Goal: Transaction & Acquisition: Purchase product/service

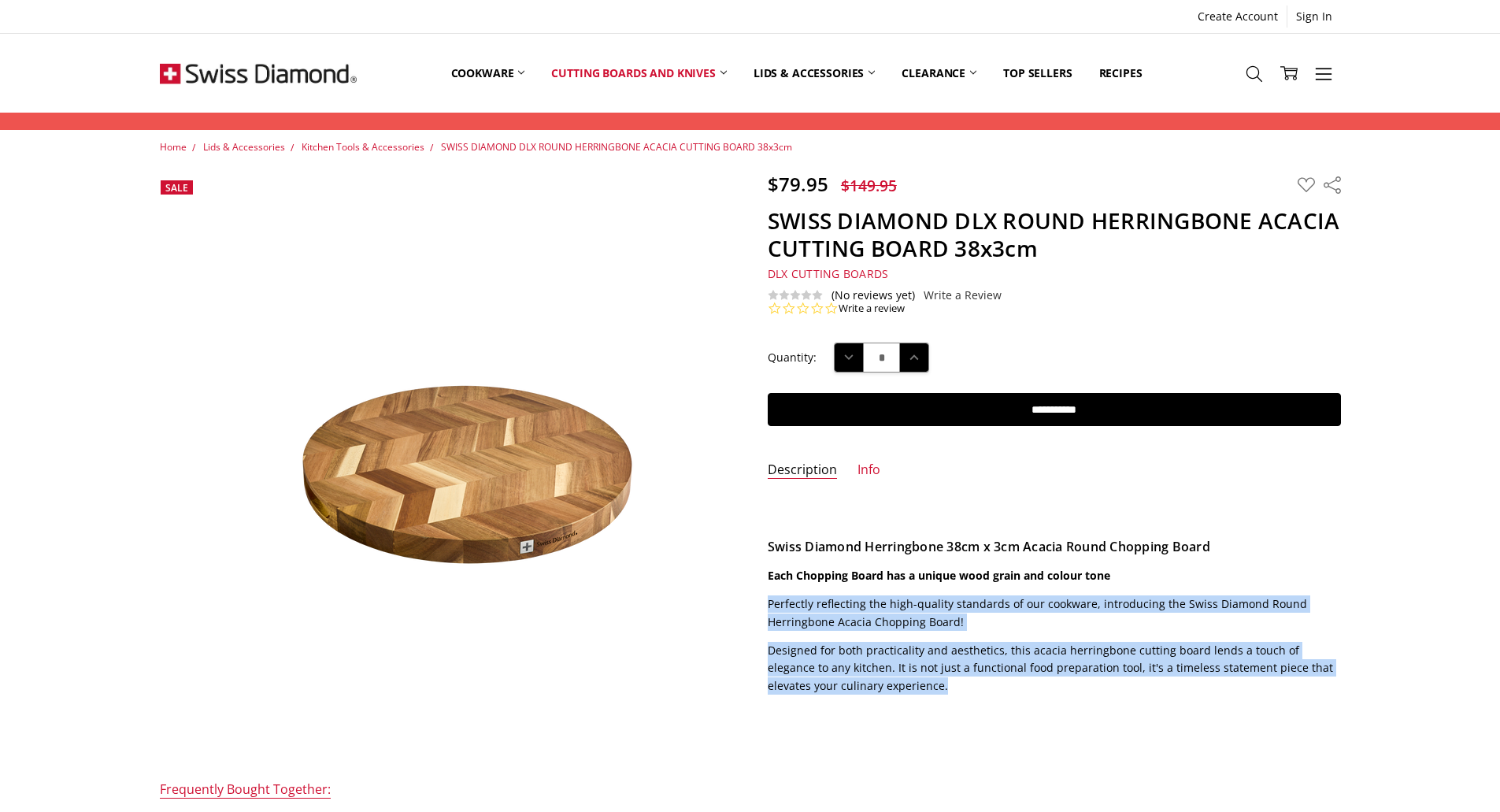
drag, startPoint x: 767, startPoint y: 598, endPoint x: 944, endPoint y: 679, distance: 194.7
click at [944, 679] on section "Description Swiss Diamond Herringbone 38cm x 3cm Acacia Round Chopping Board Ea…" at bounding box center [1055, 600] width 608 height 209
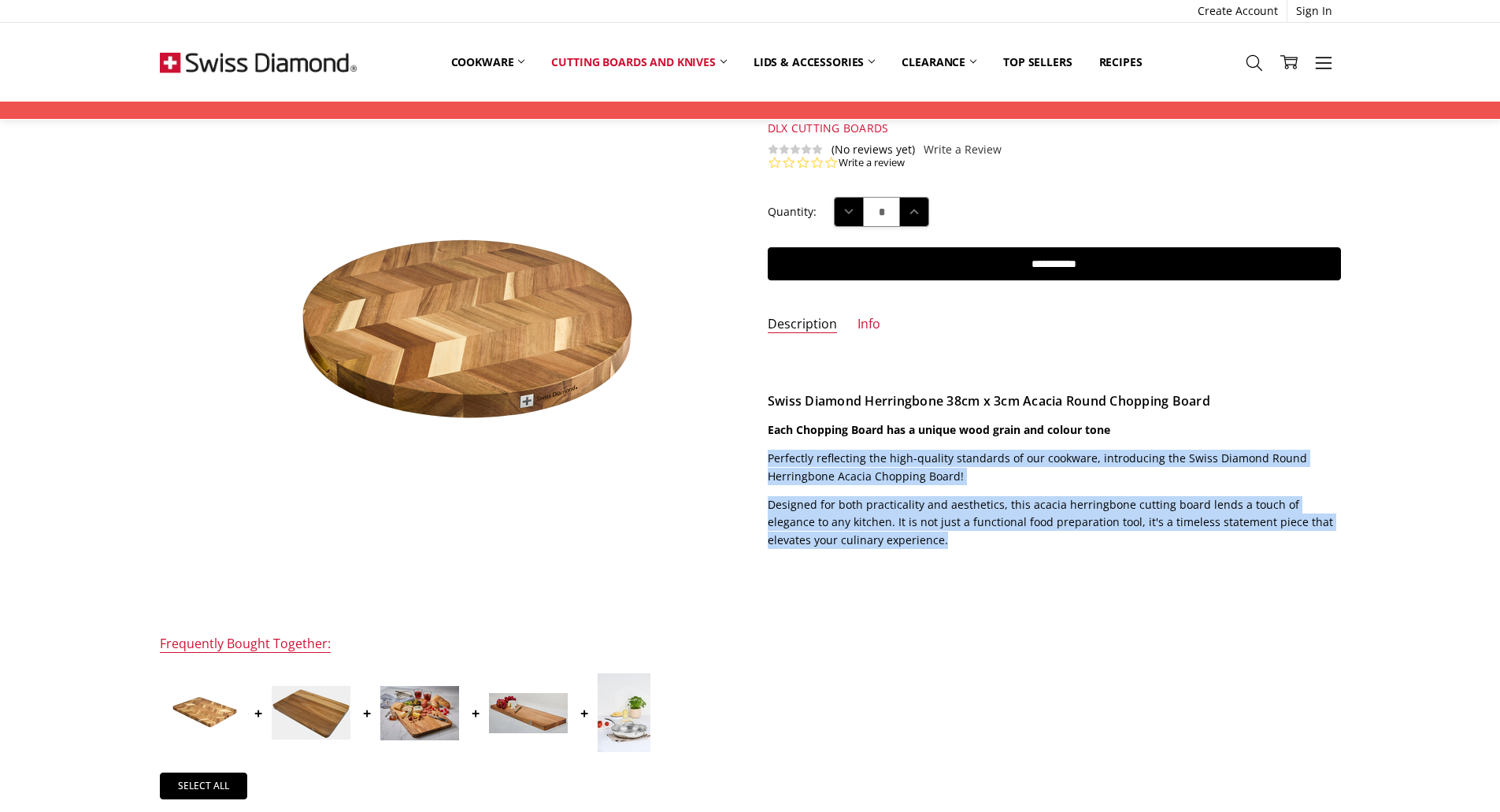
scroll to position [157, 0]
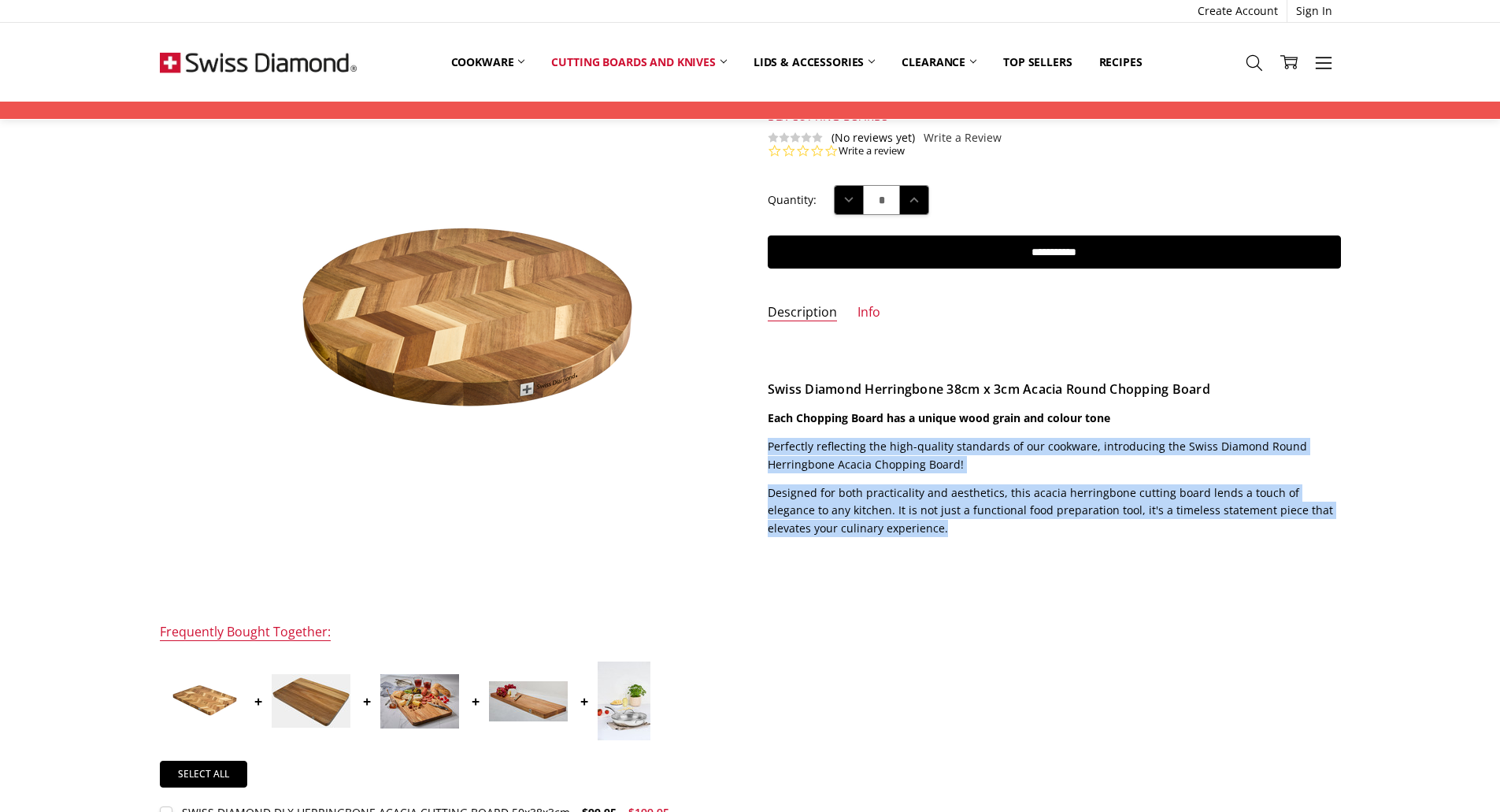
click at [202, 697] on img at bounding box center [202, 701] width 79 height 53
click at [185, 710] on img at bounding box center [202, 701] width 79 height 53
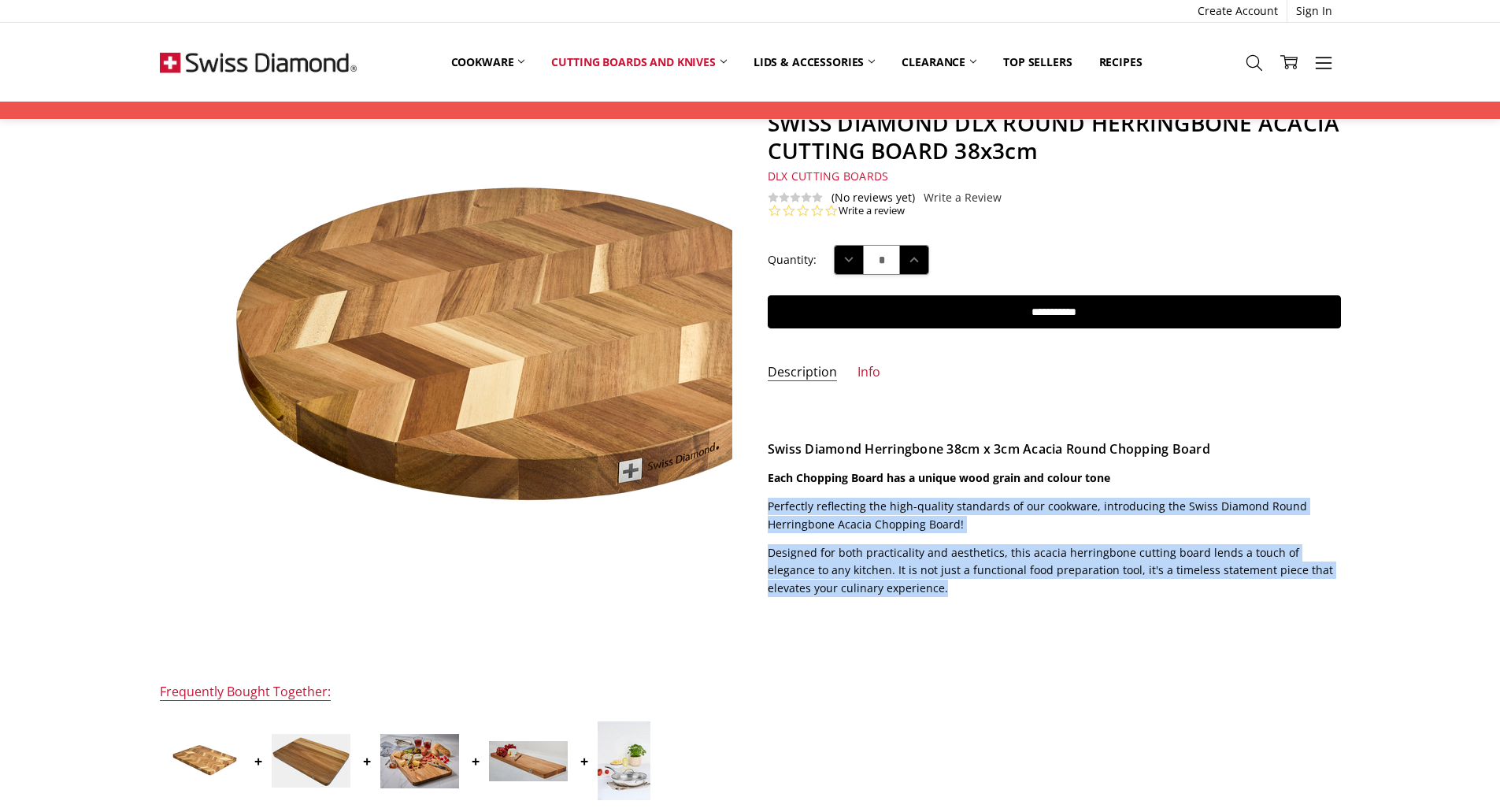
scroll to position [0, 0]
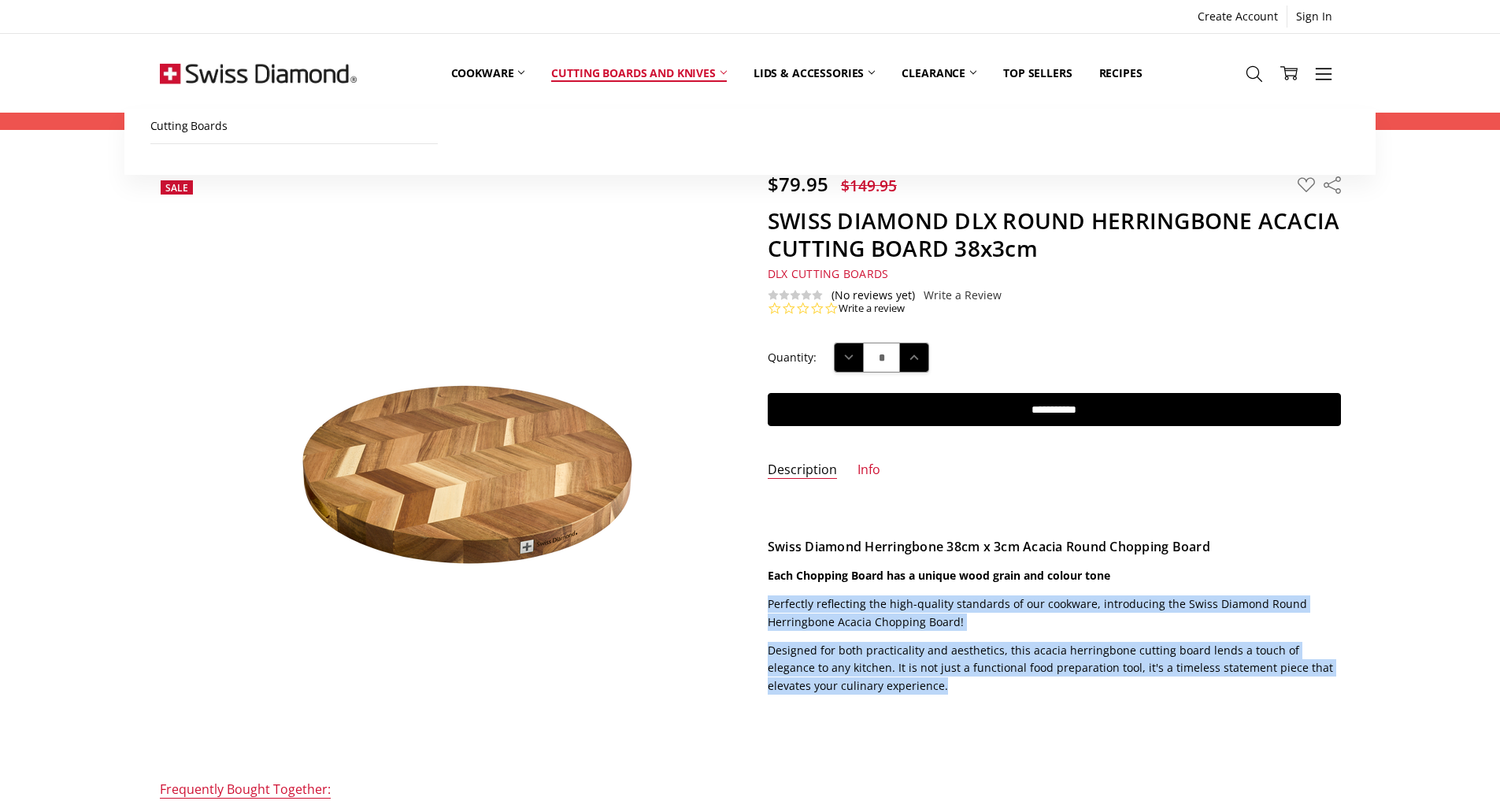
click at [643, 70] on link "Cutting boards and knives" at bounding box center [639, 72] width 203 height 70
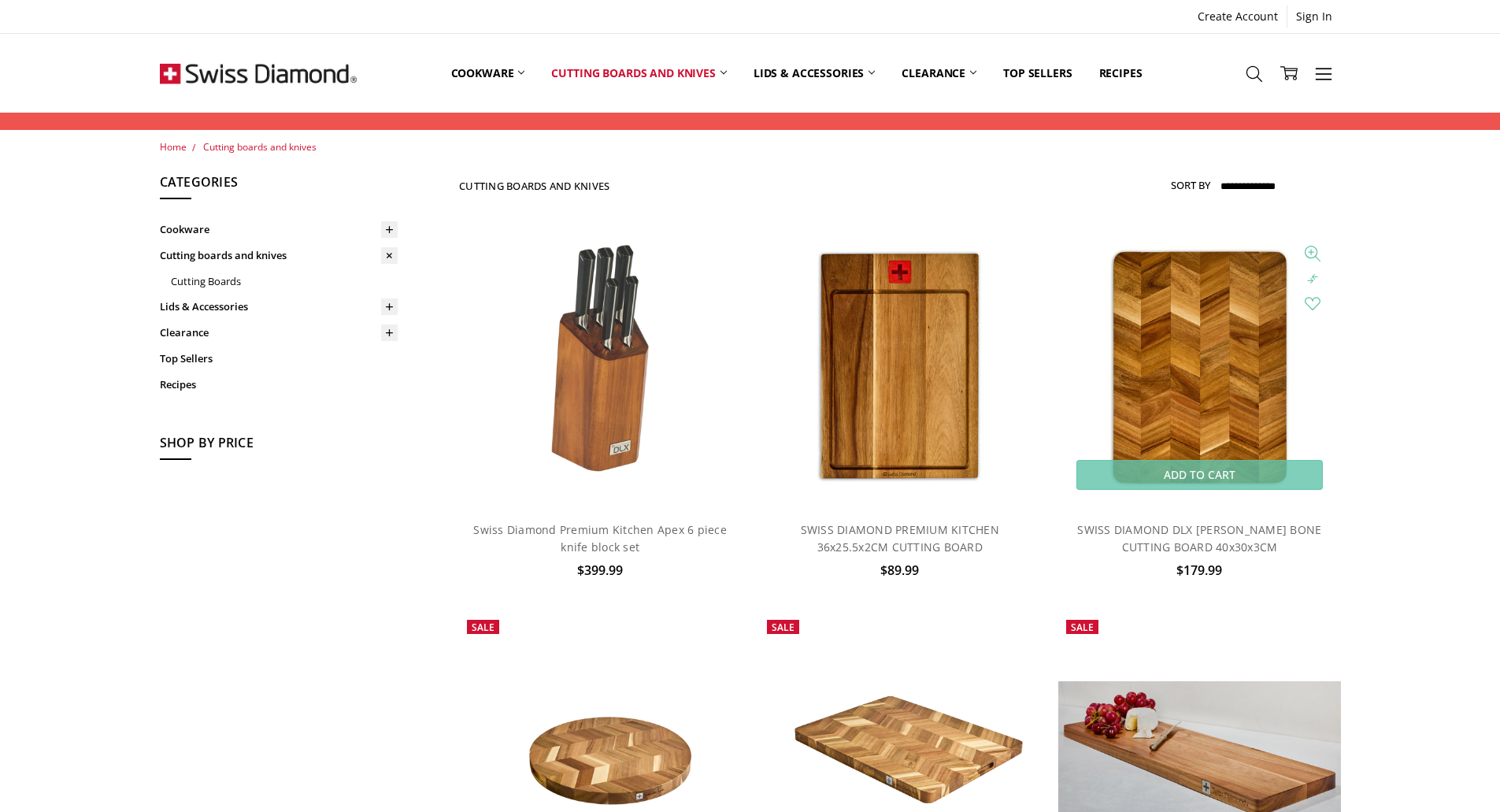
click at [1204, 376] on img at bounding box center [1200, 365] width 230 height 282
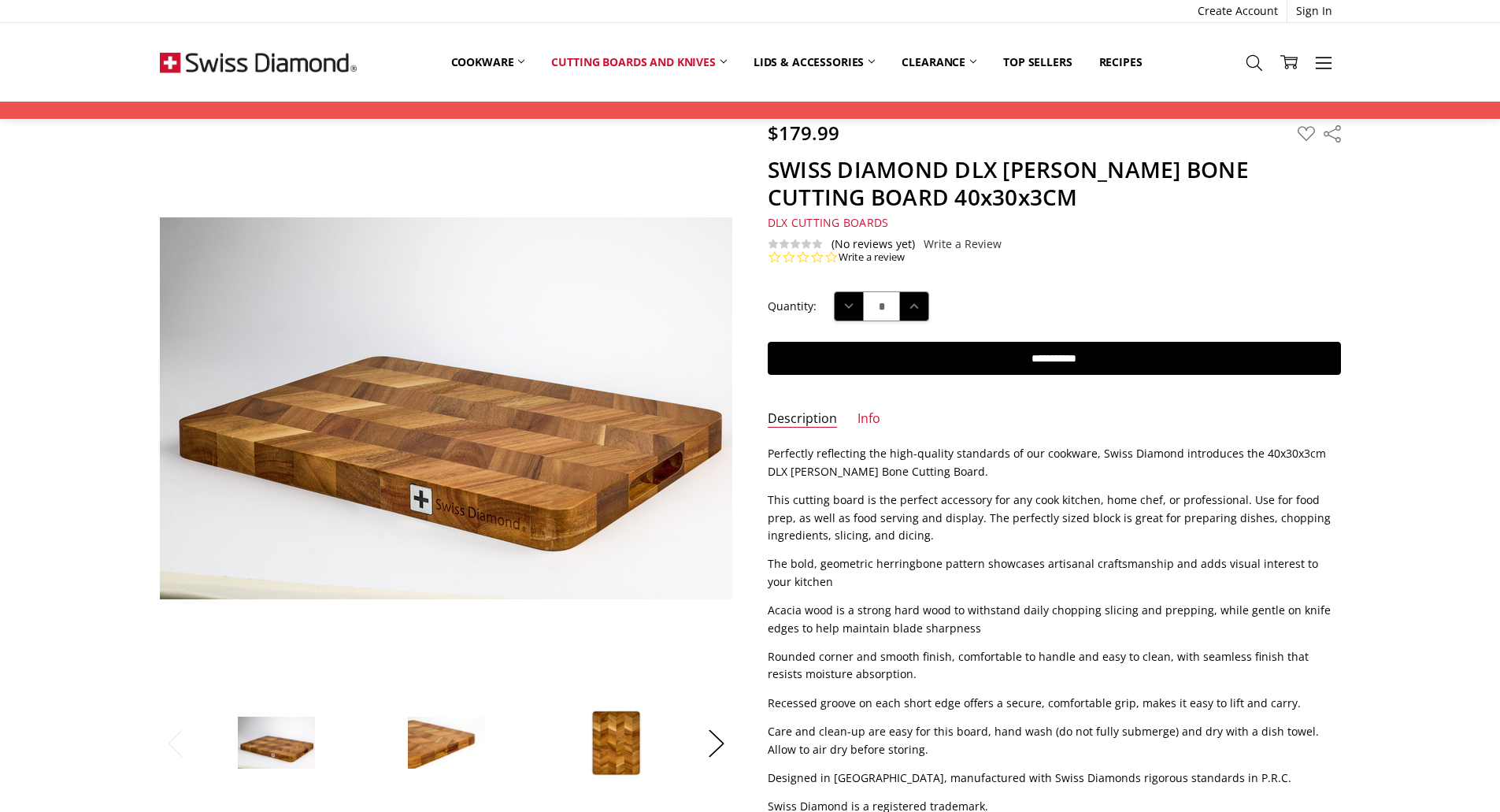
scroll to position [157, 0]
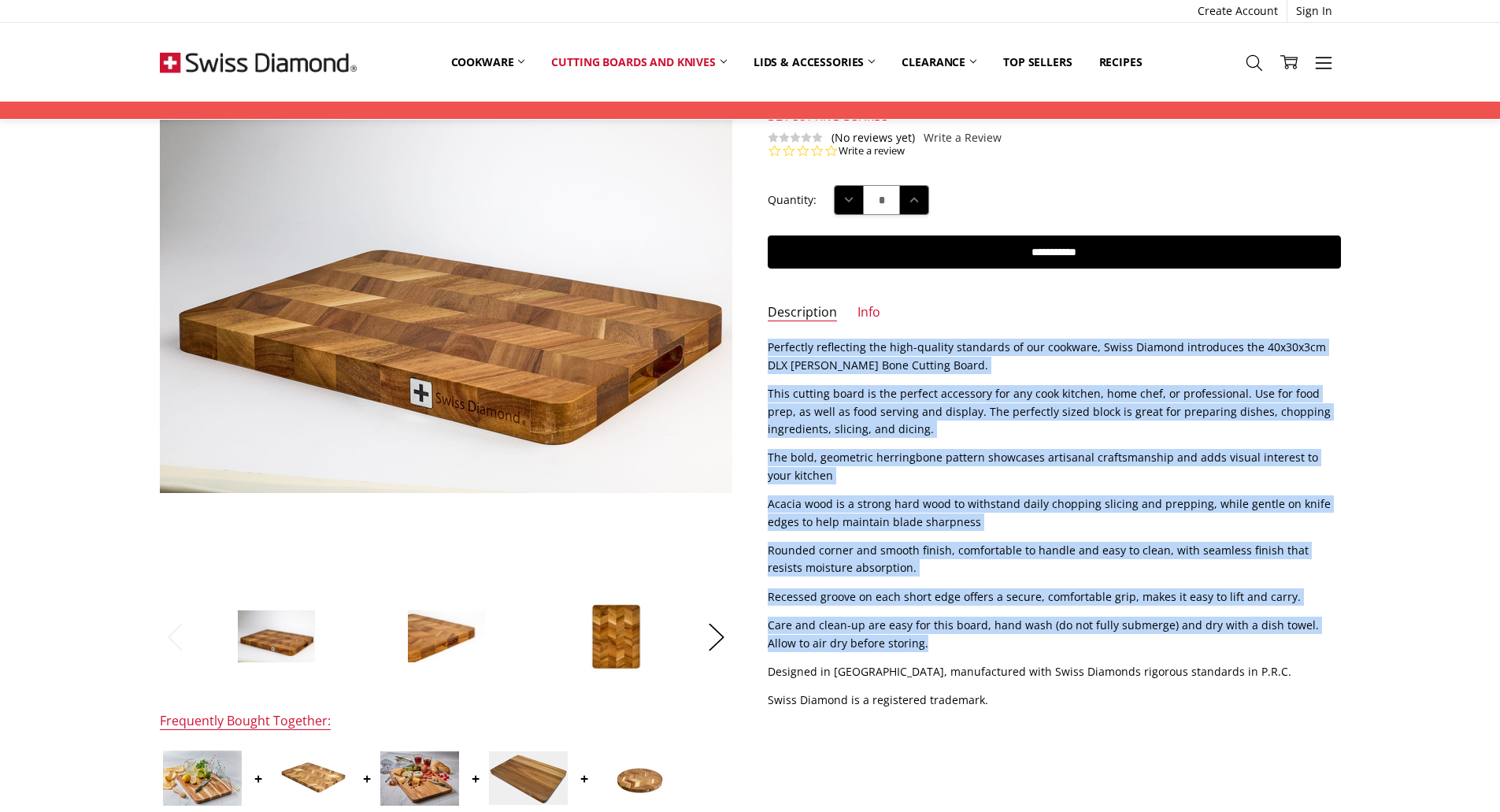
drag, startPoint x: 894, startPoint y: 642, endPoint x: 766, endPoint y: 344, distance: 324.3
click at [766, 344] on section "Description Perfectly reflecting the high-quality standards of our cookware, Sw…" at bounding box center [1055, 529] width 608 height 381
copy div "Perfectly reflecting the high-quality standards of our cookware, Swiss Diamond …"
click at [870, 313] on link "Info" at bounding box center [869, 312] width 23 height 18
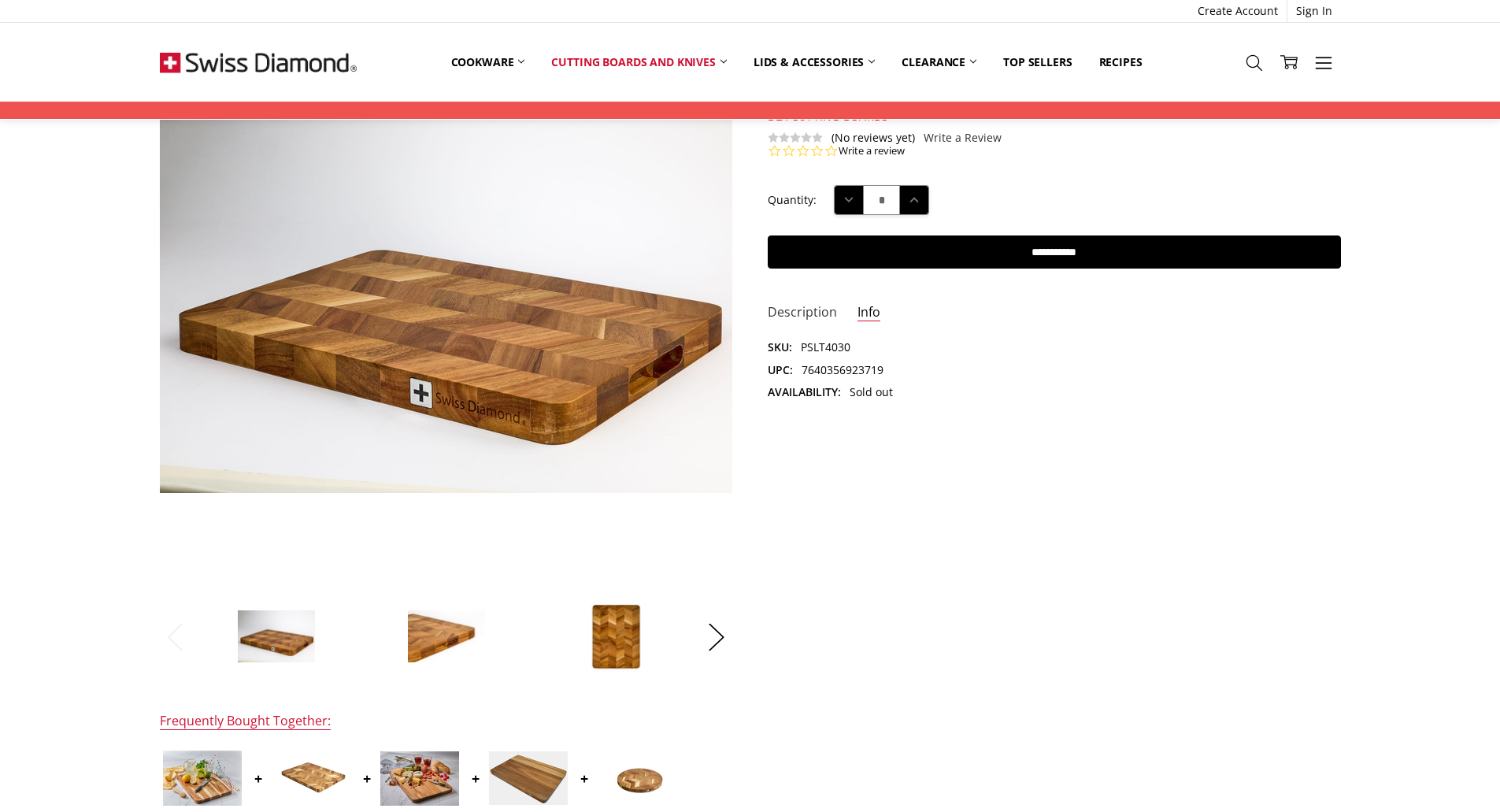
click at [823, 313] on link "Description" at bounding box center [802, 312] width 70 height 18
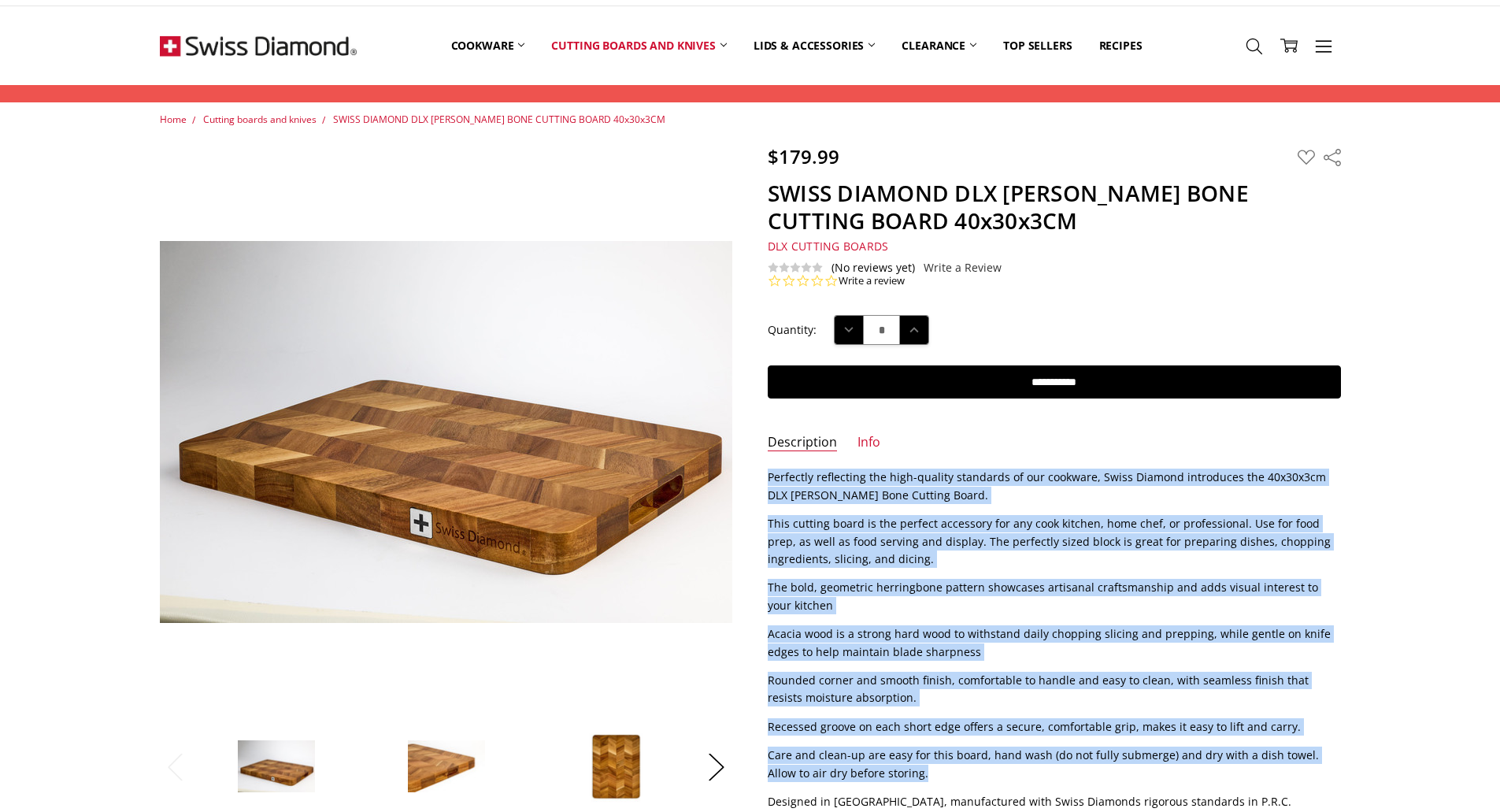
scroll to position [315, 0]
